Goal: Information Seeking & Learning: Learn about a topic

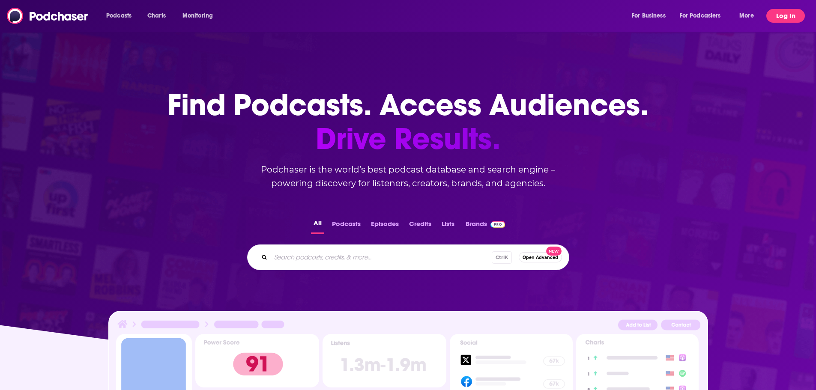
click at [783, 10] on button "Log In" at bounding box center [785, 16] width 39 height 14
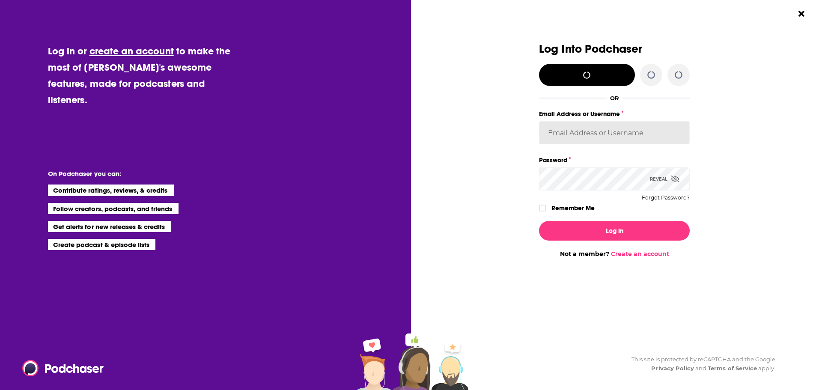
type input "agoldsmithwissman"
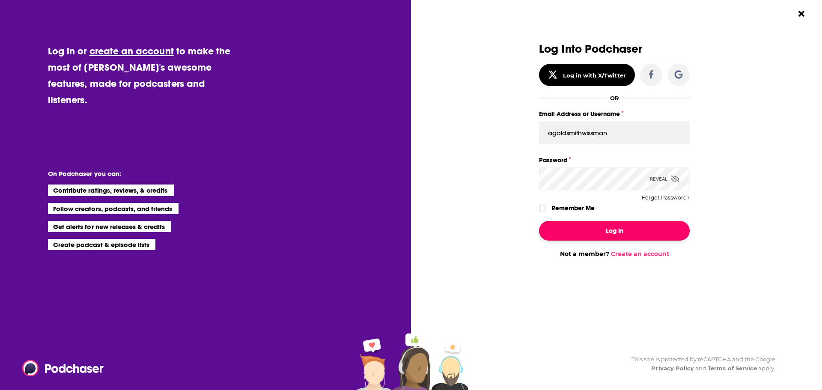
click at [628, 223] on button "Log In" at bounding box center [614, 231] width 151 height 20
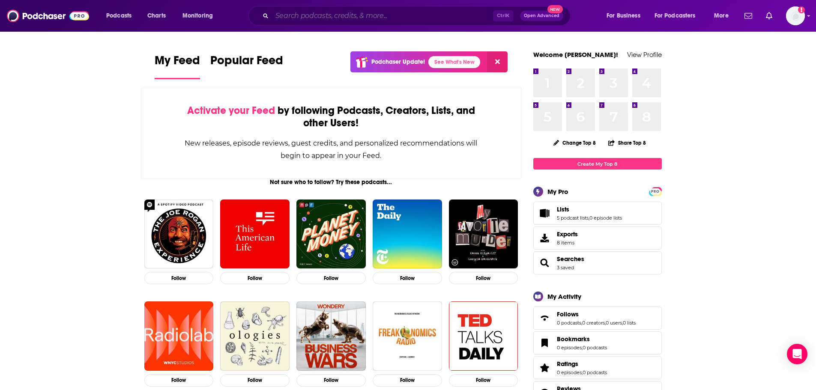
click at [334, 13] on input "Search podcasts, credits, & more..." at bounding box center [382, 16] width 221 height 14
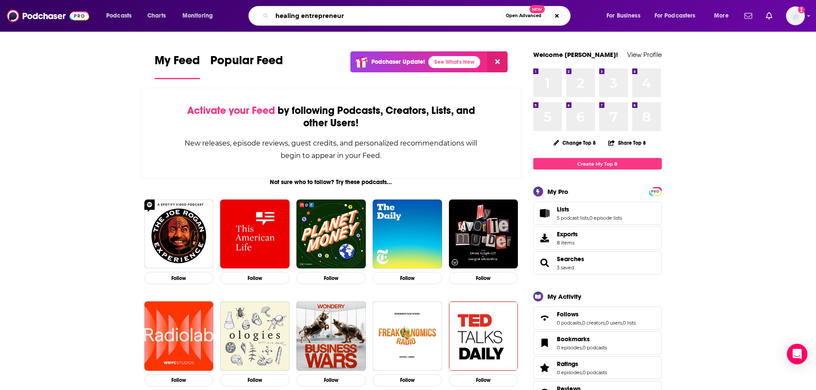
type input "healing entrepreneur"
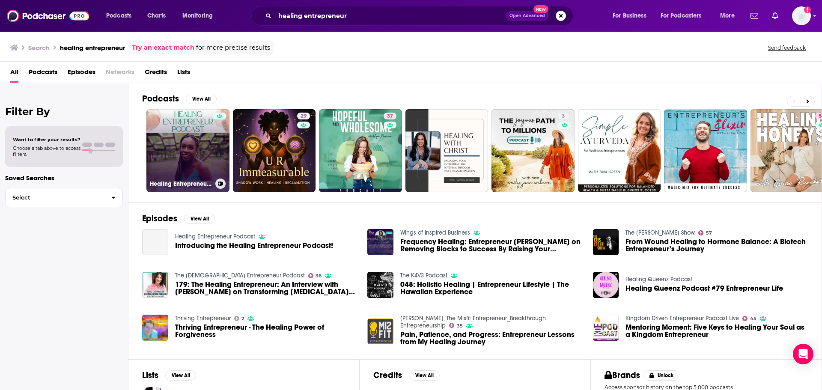
click at [167, 154] on link "Healing Entrepreneur Podcast" at bounding box center [187, 150] width 83 height 83
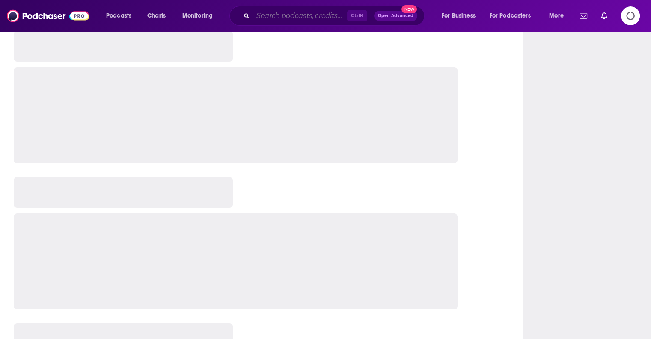
click at [318, 15] on input "Search podcasts, credits, & more..." at bounding box center [300, 16] width 94 height 14
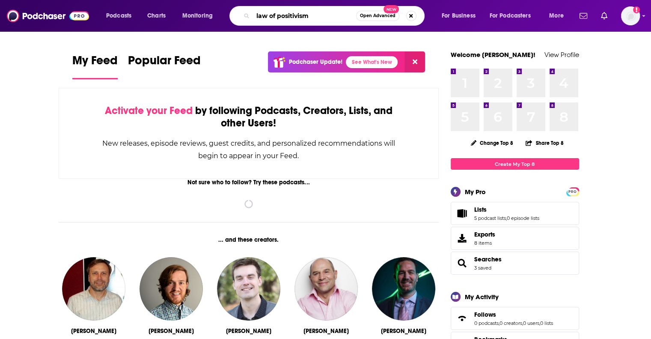
type input "law of positivism"
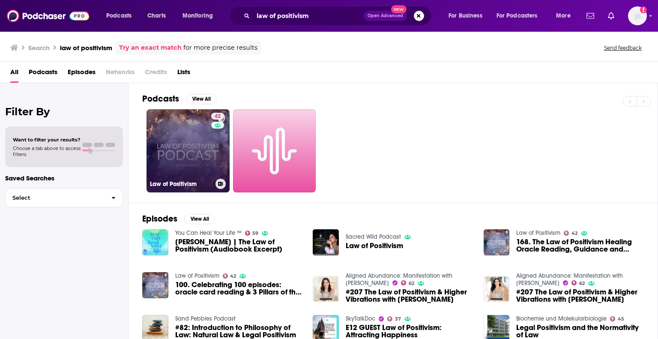
click at [194, 153] on link "42 Law of Positivism" at bounding box center [187, 150] width 83 height 83
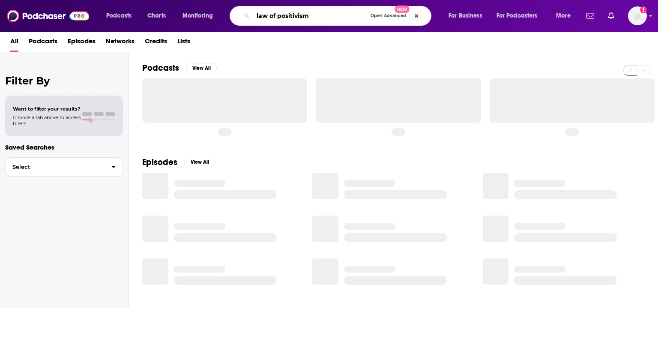
click at [281, 18] on input "law of positivism" at bounding box center [310, 16] width 114 height 14
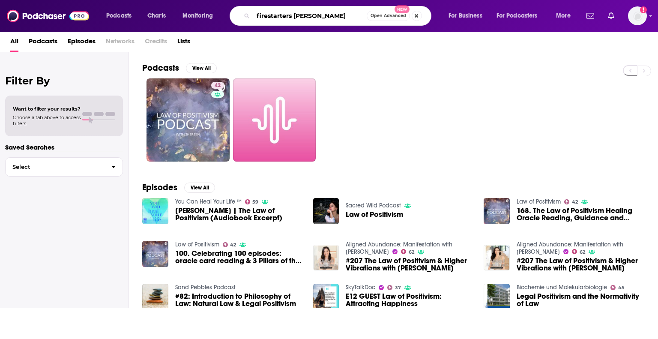
type input "firestarters shannon watts"
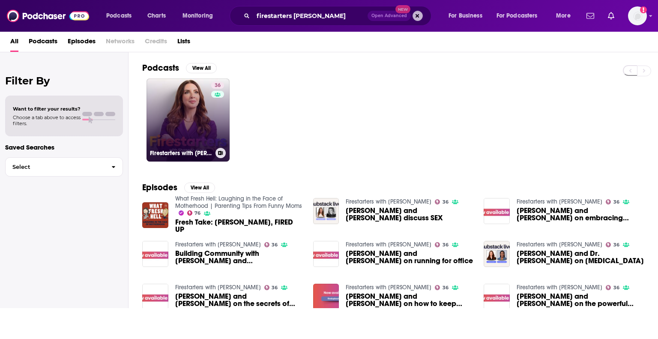
click at [197, 97] on link "36 Firestarters with Shannon Watts" at bounding box center [187, 119] width 83 height 83
